Goal: Transaction & Acquisition: Purchase product/service

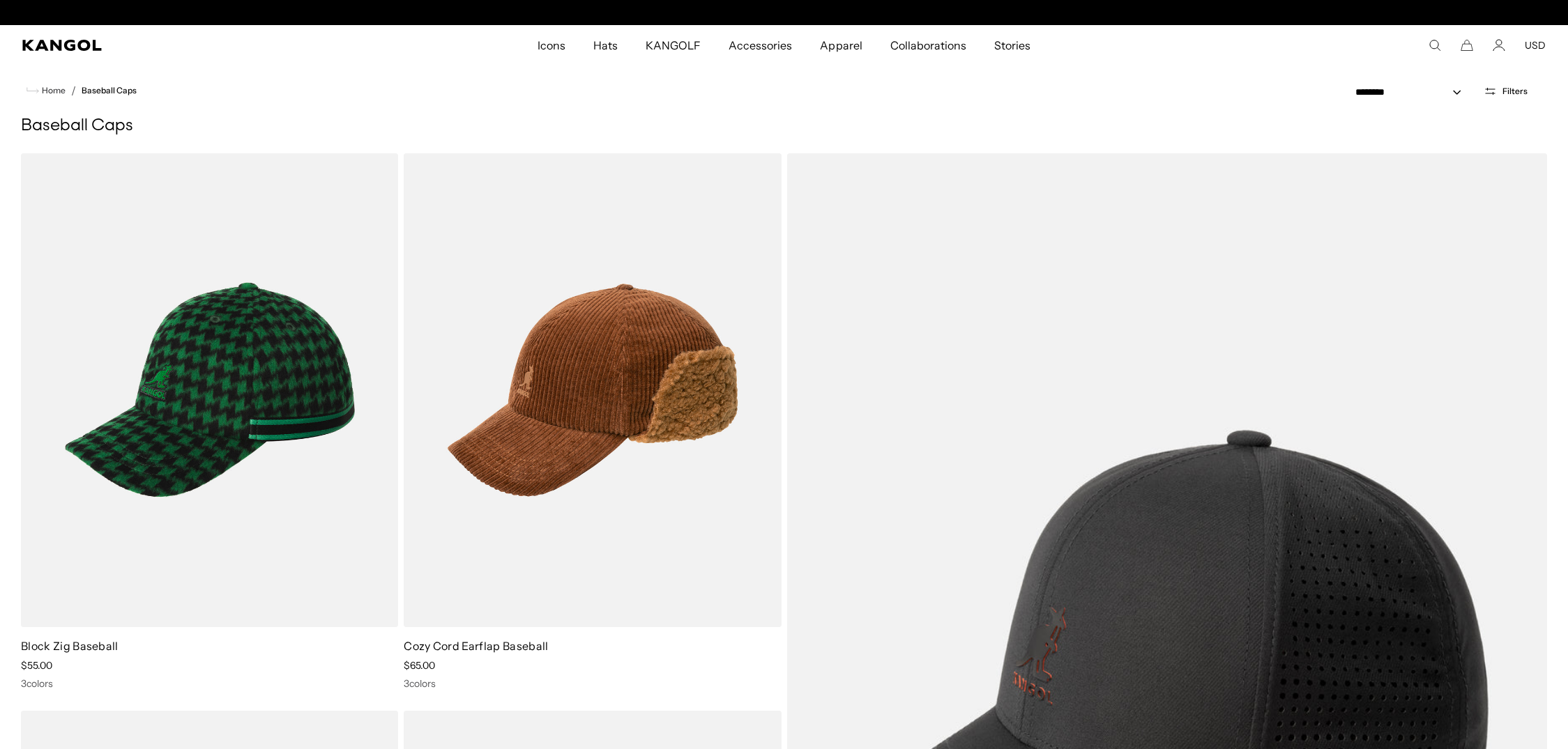
scroll to position [0, 287]
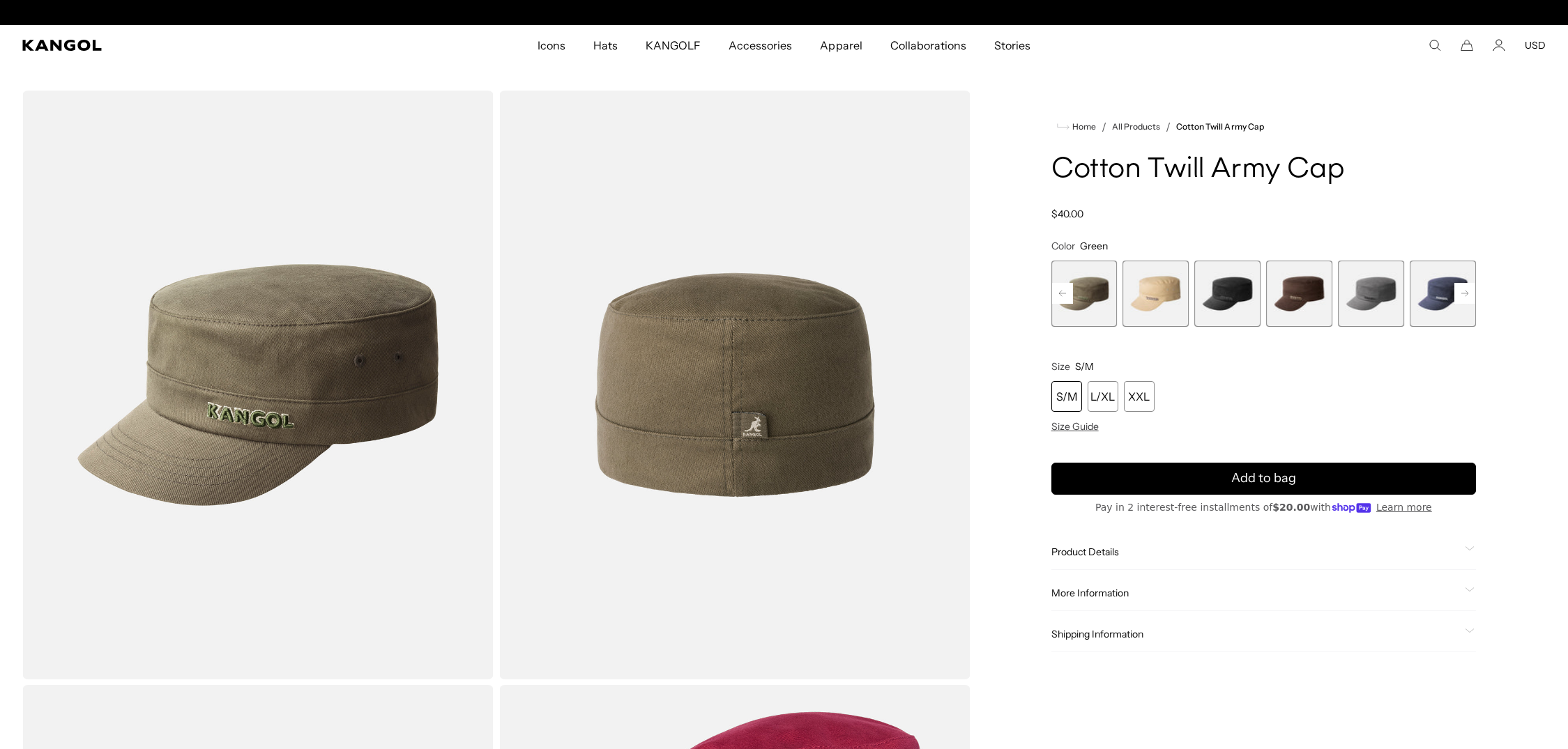
scroll to position [0, 287]
